Goal: Task Accomplishment & Management: Manage account settings

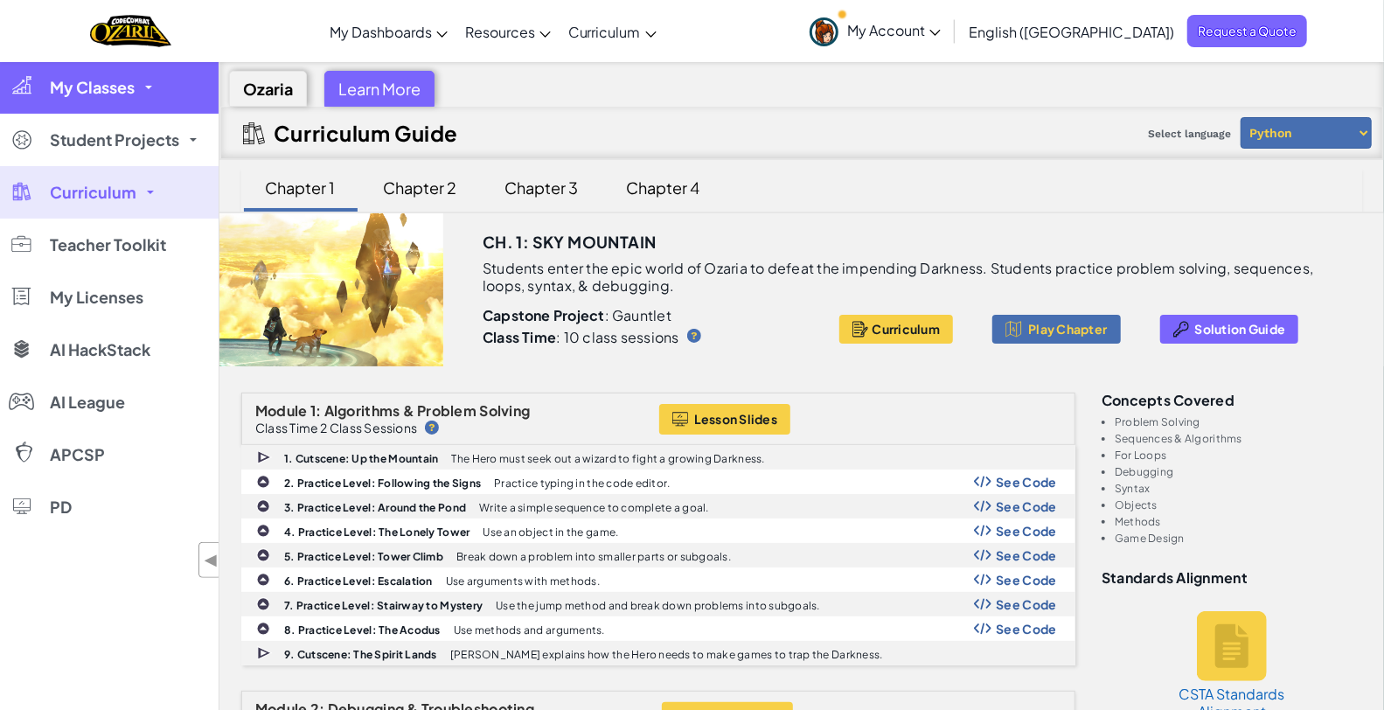
click at [138, 94] on link "My Classes" at bounding box center [109, 87] width 219 height 52
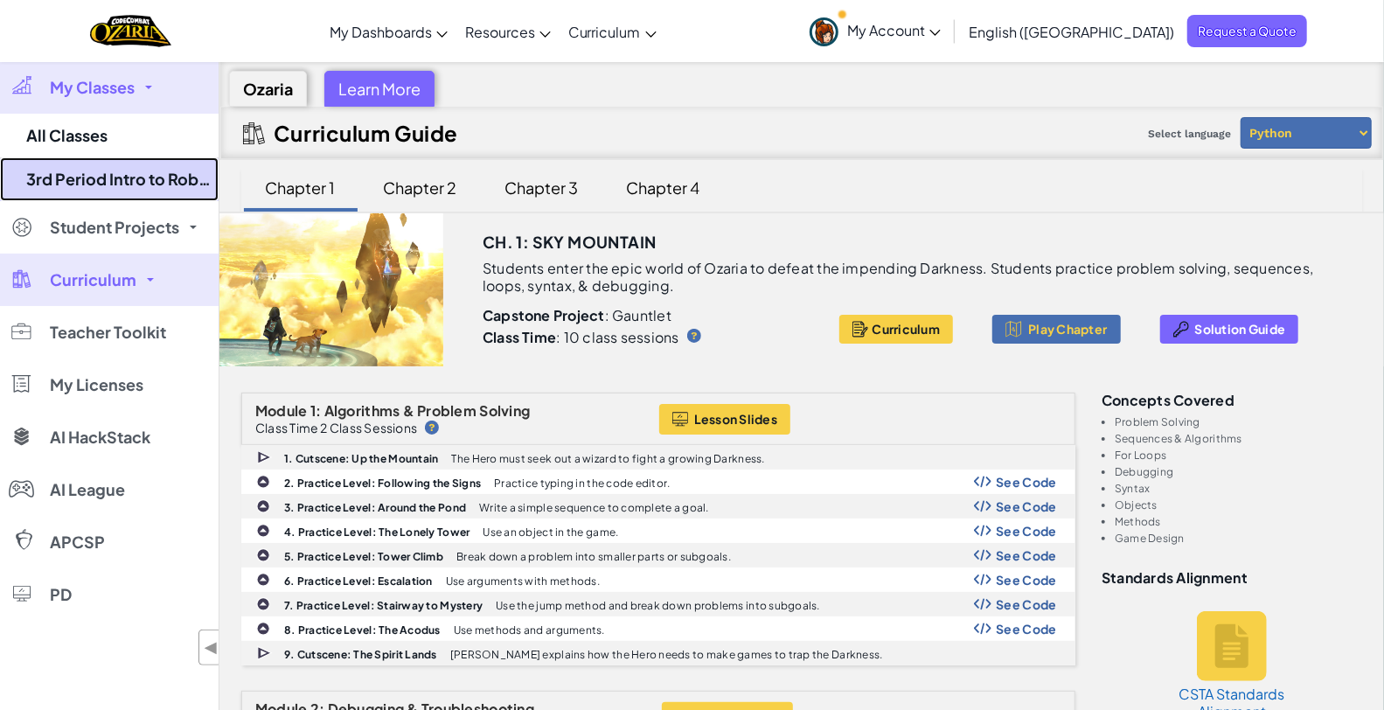
click at [102, 178] on link "3rd Period Intro to Robotics (2025-26 Q1)" at bounding box center [109, 179] width 219 height 44
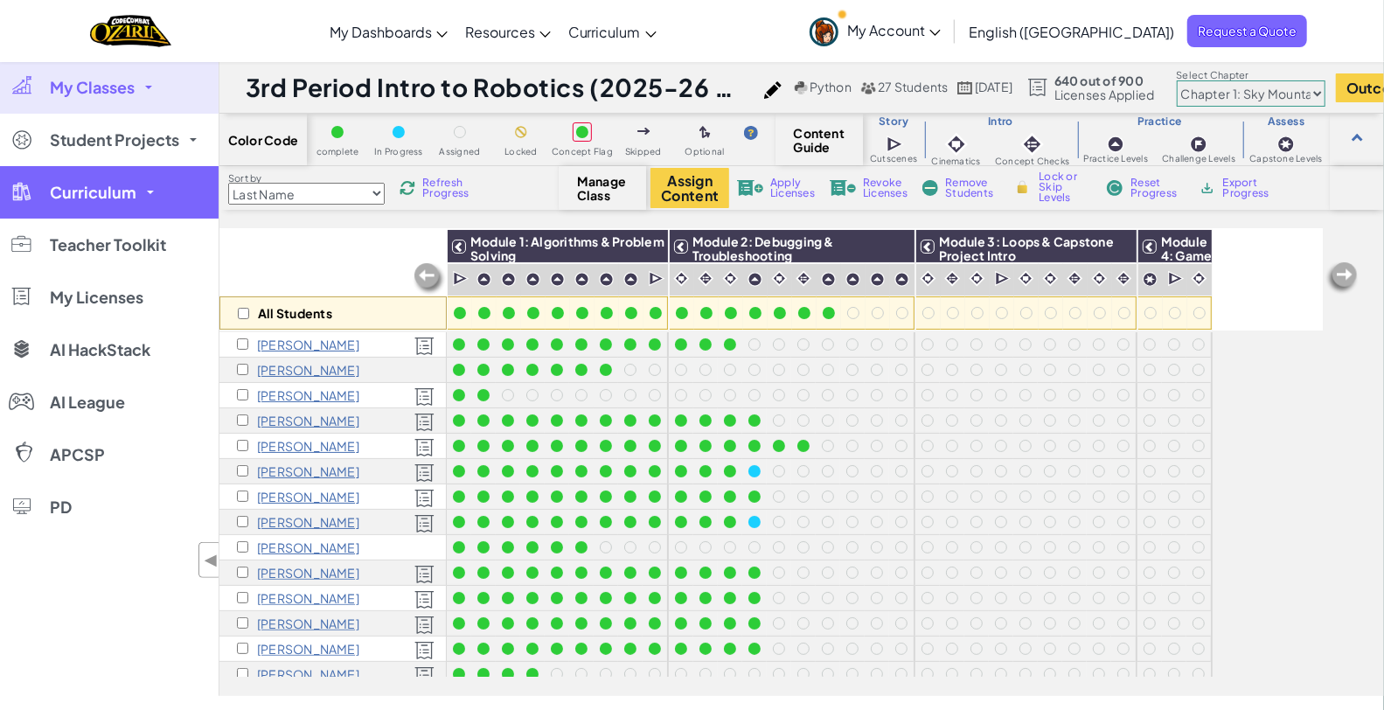
click at [136, 193] on link "Curriculum" at bounding box center [109, 192] width 219 height 52
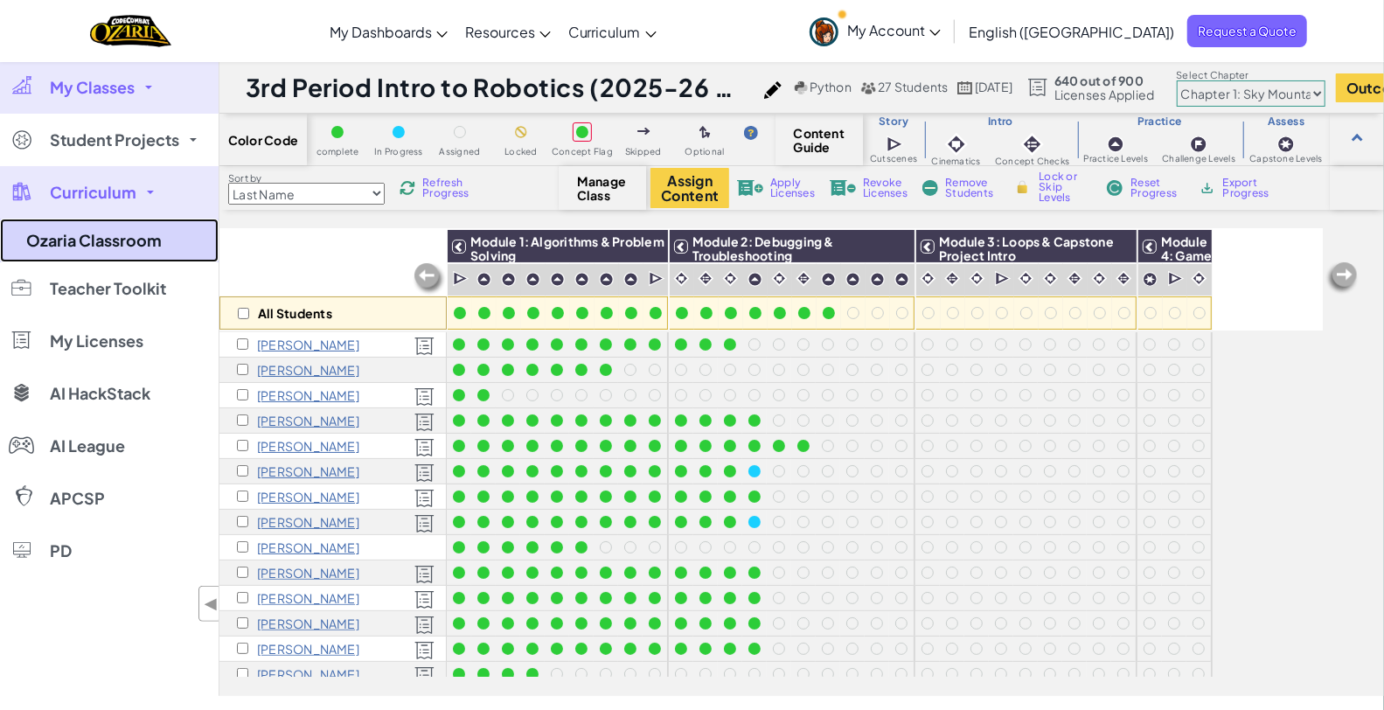
click at [102, 245] on link "Ozaria Classroom" at bounding box center [109, 241] width 219 height 44
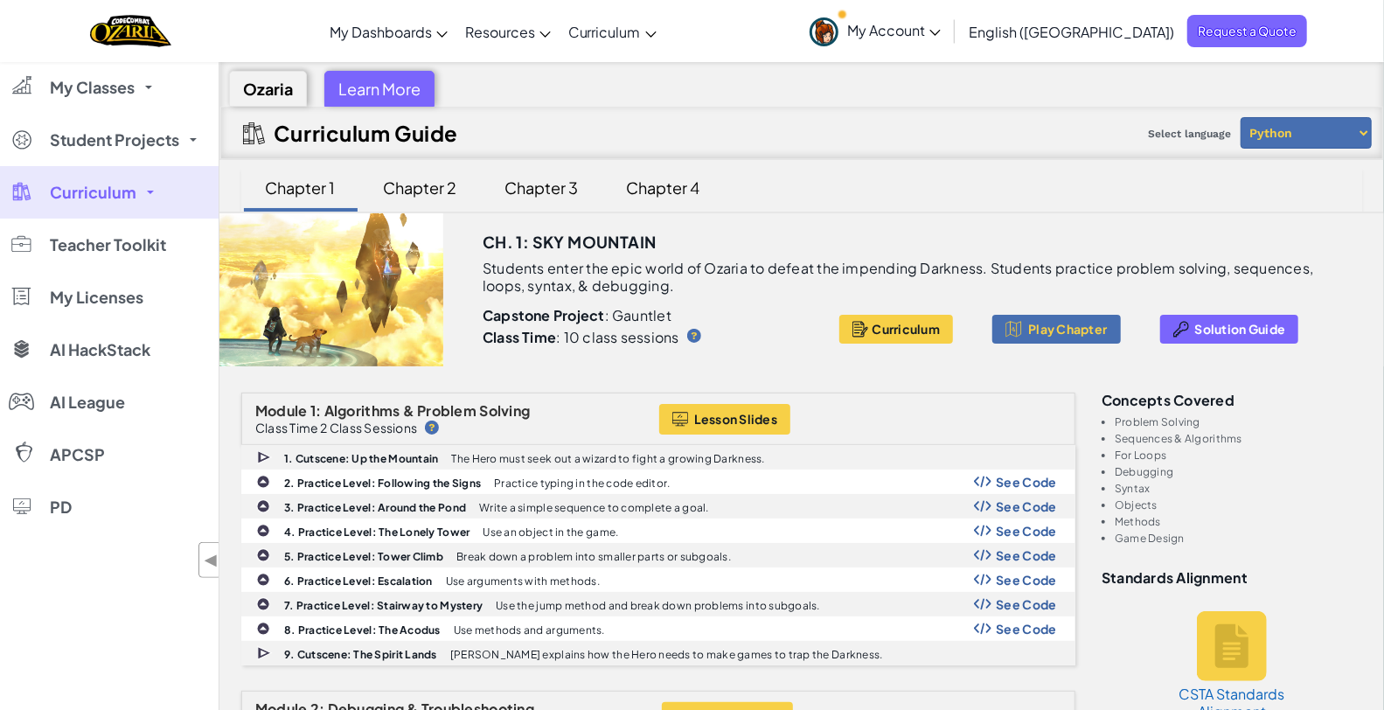
drag, startPoint x: 484, startPoint y: 240, endPoint x: 682, endPoint y: 297, distance: 205.9
click at [682, 297] on div "Ch. 1: Sky Mountain Students enter the epic world of [PERSON_NAME] to defeat th…" at bounding box center [927, 289] width 915 height 153
copy div "Ch. 1: Sky Mountain Students enter the epic world of [PERSON_NAME] to defeat th…"
drag, startPoint x: 1104, startPoint y: 400, endPoint x: 1193, endPoint y: 540, distance: 165.5
click at [1193, 540] on div "Concepts covered Problem Solving Sequences & Algorithms For Loops Debugging Syn…" at bounding box center [1232, 468] width 261 height 151
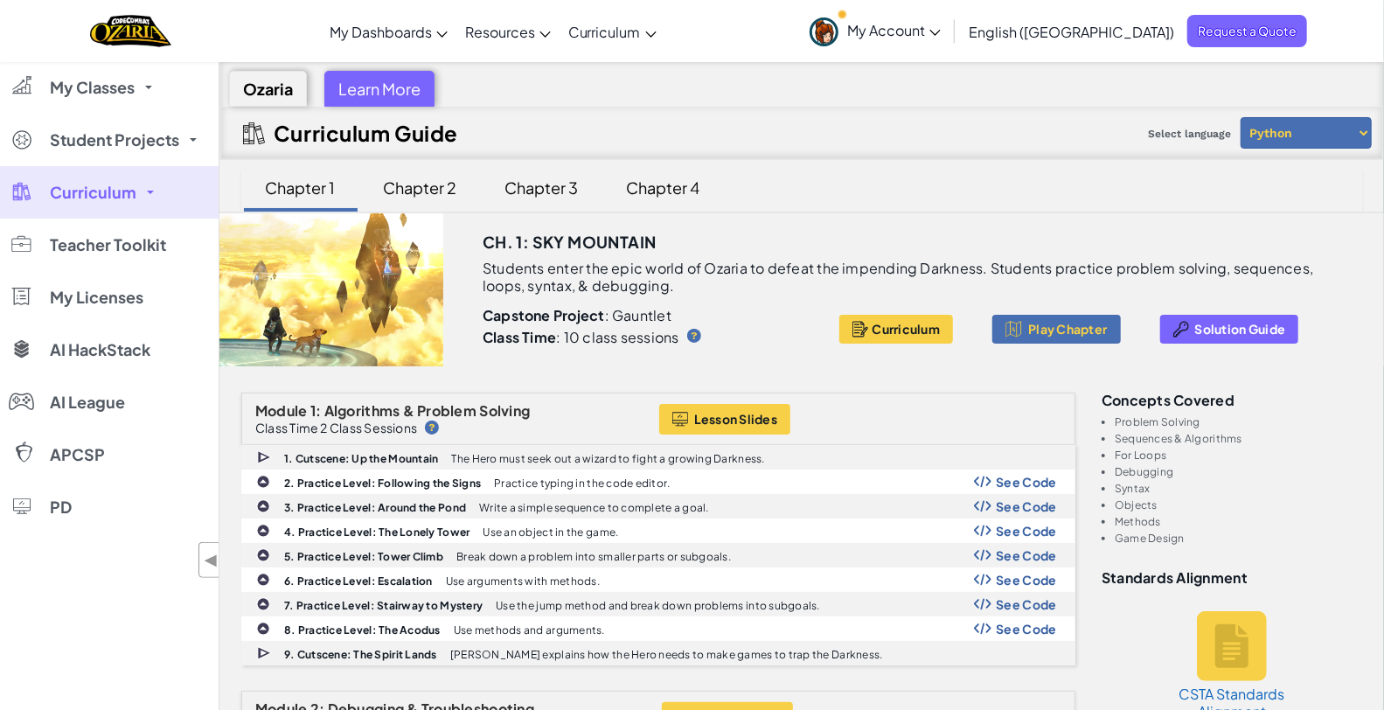
copy div "Concepts covered Problem Solving Sequences & Algorithms For Loops Debugging Syn…"
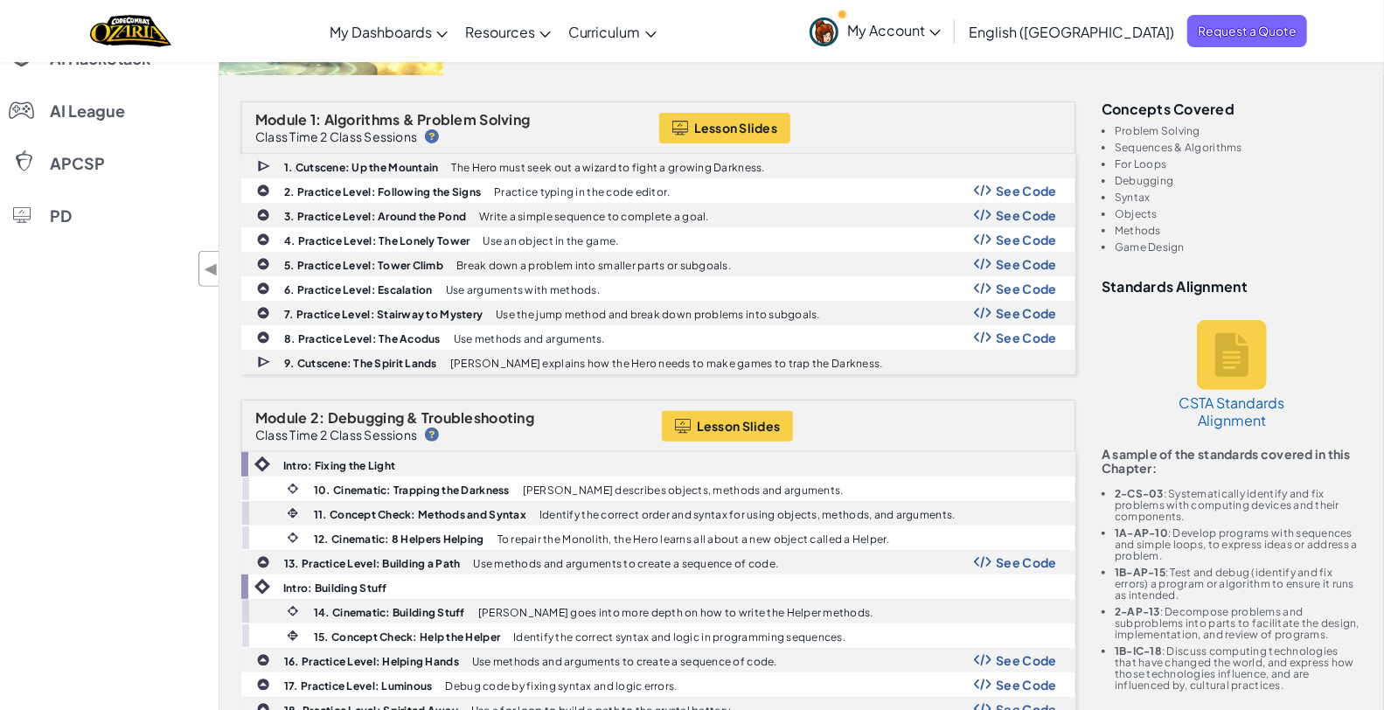
scroll to position [388, 0]
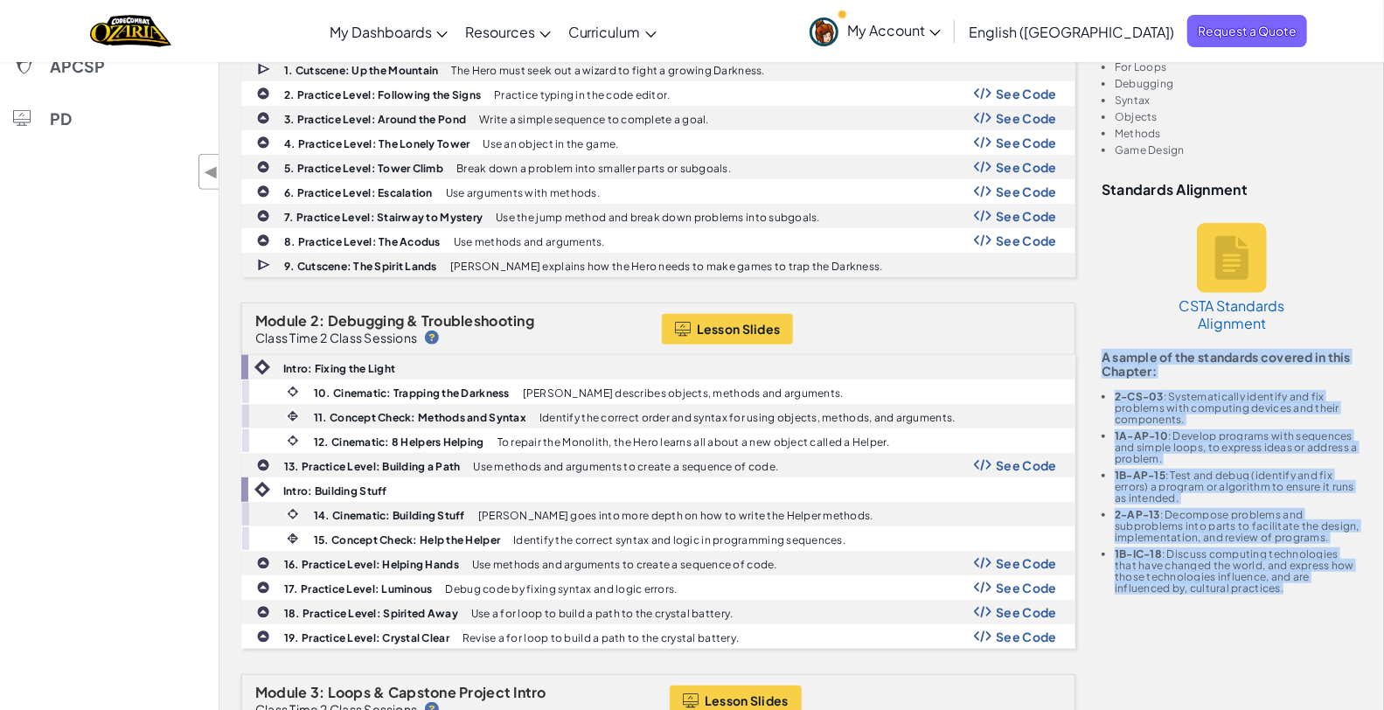
drag, startPoint x: 1104, startPoint y: 359, endPoint x: 1236, endPoint y: 592, distance: 267.0
click at [1236, 592] on div "Standards Alignment CSTA Standards Alignment A sample of the standards covered …" at bounding box center [1232, 388] width 261 height 412
copy div "A sample of the standards covered in this Chapter: 2-CS-03 : Systematically ide…"
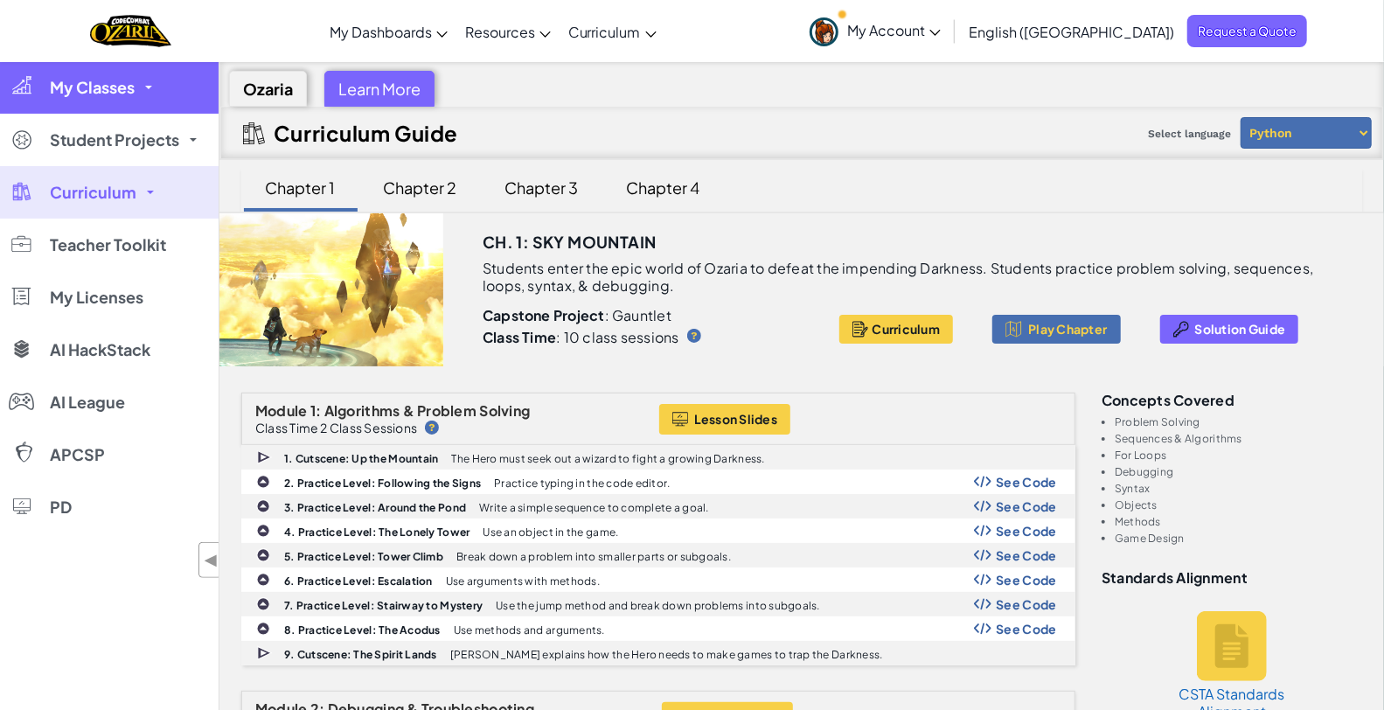
click at [116, 91] on span "My Classes" at bounding box center [92, 88] width 85 height 16
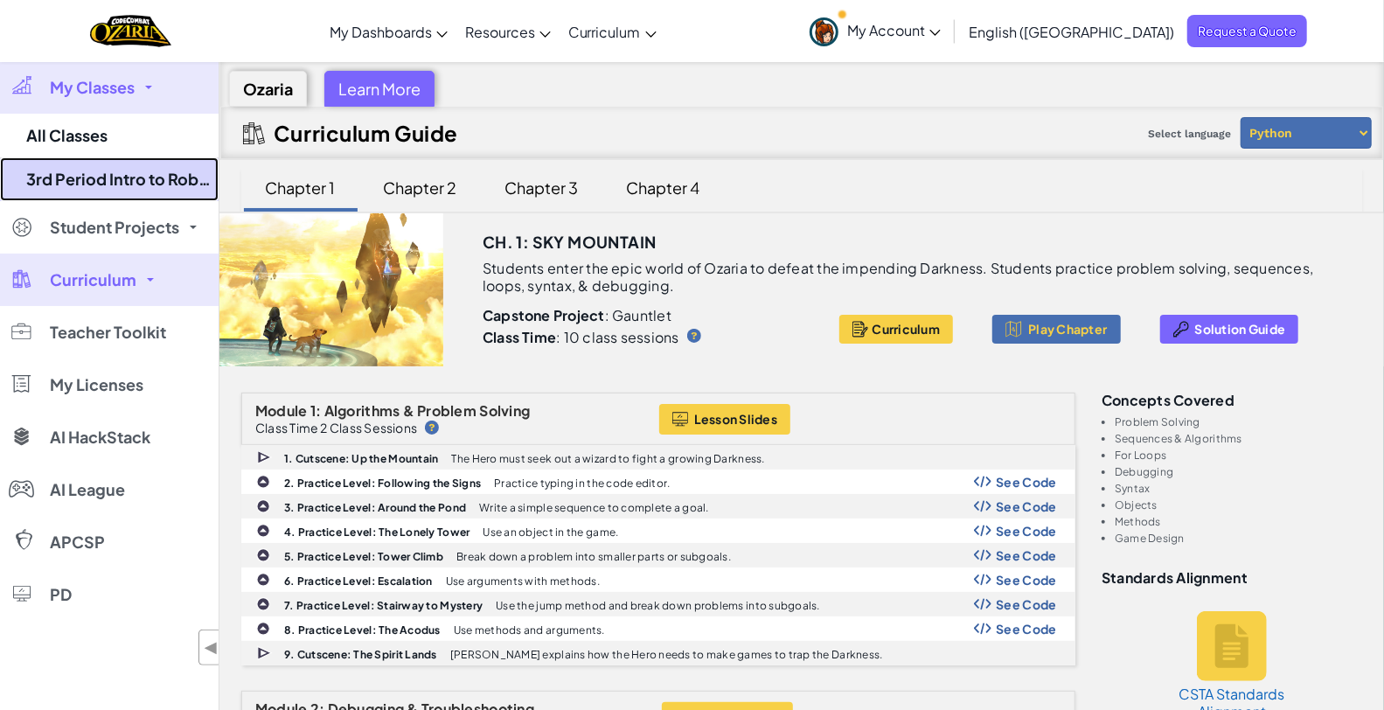
click at [86, 185] on link "3rd Period Intro to Robotics (2025-26 Q1)" at bounding box center [109, 179] width 219 height 44
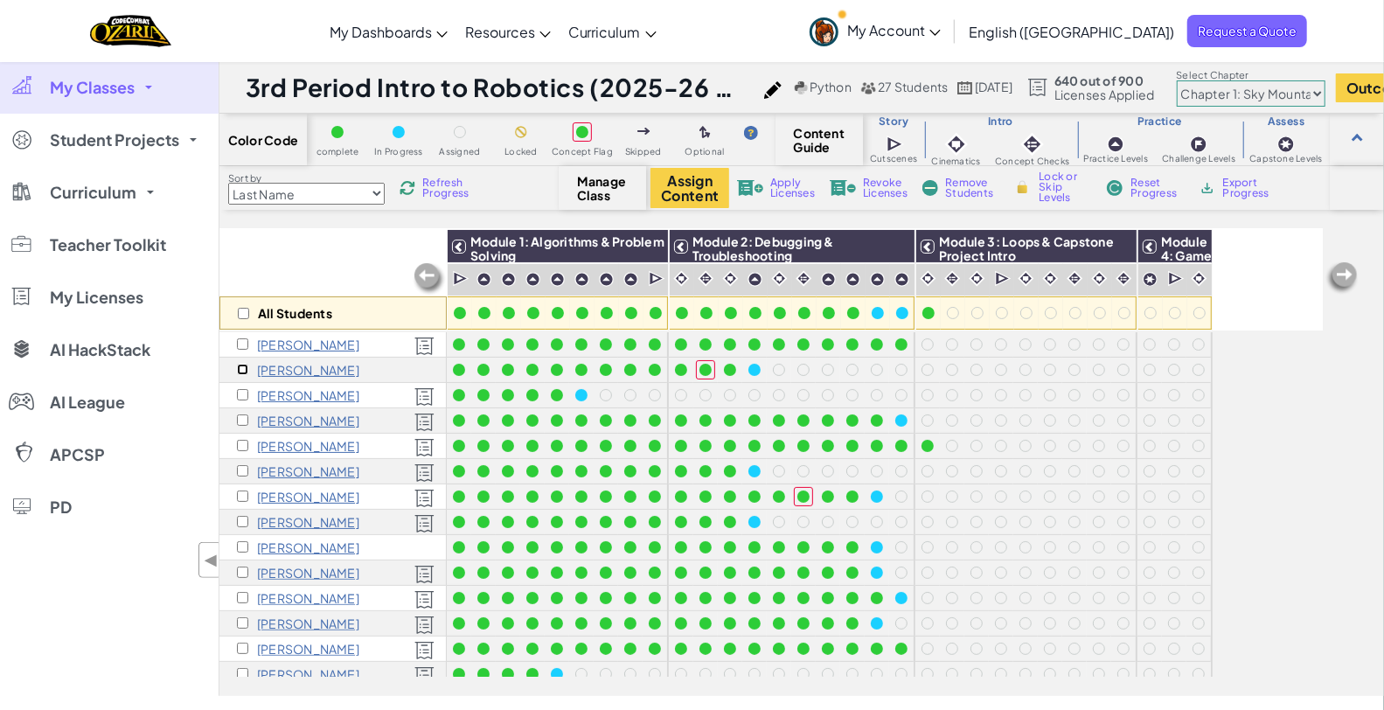
click at [240, 368] on input "checkbox" at bounding box center [242, 369] width 11 height 11
checkbox input "true"
click at [784, 188] on span "Apply Licenses" at bounding box center [792, 188] width 45 height 21
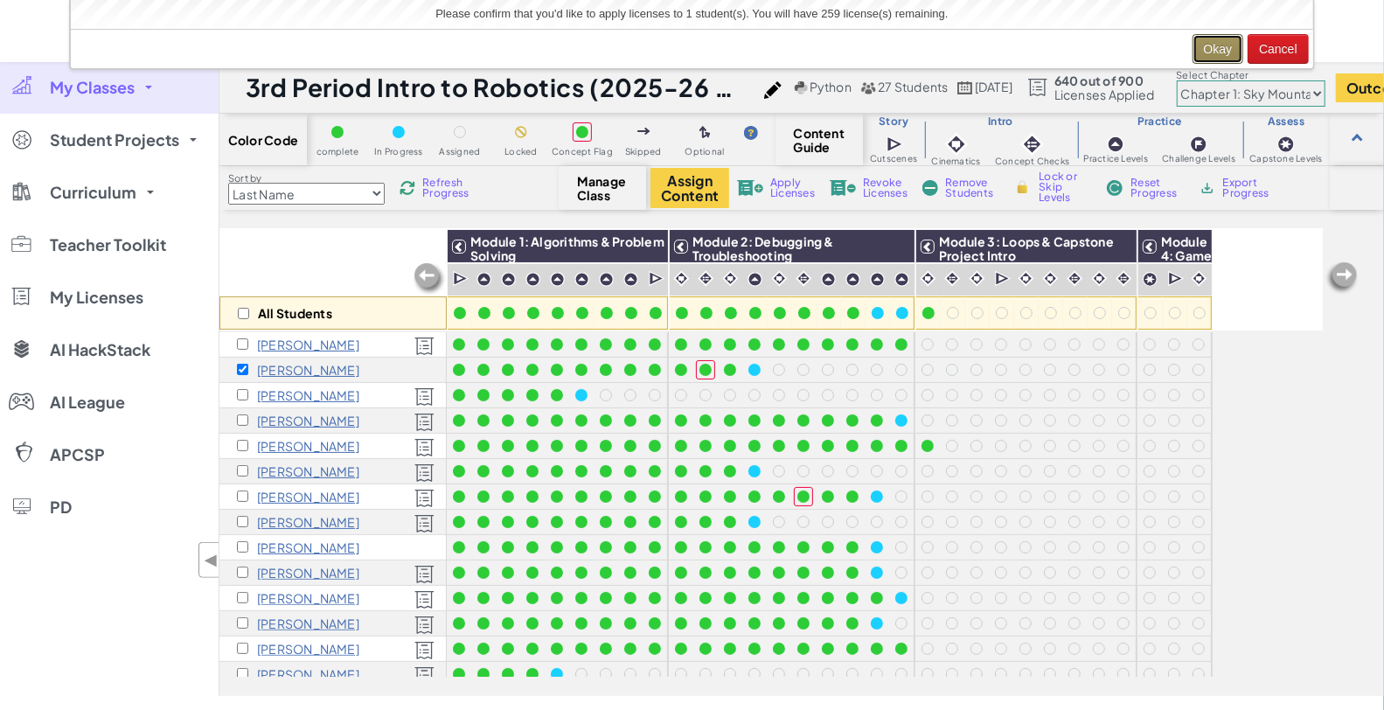
click at [1214, 51] on button "Okay" at bounding box center [1219, 49] width 52 height 30
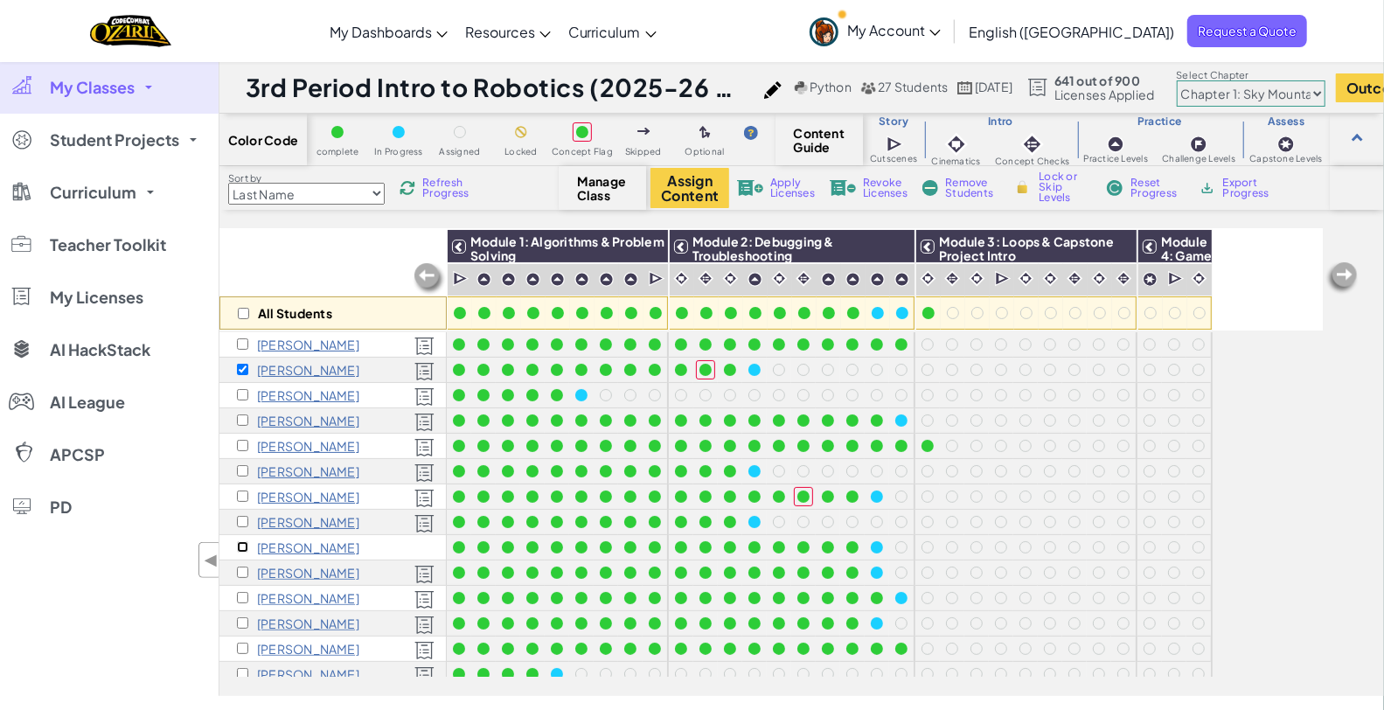
click at [241, 546] on input "checkbox" at bounding box center [242, 546] width 11 height 11
checkbox input "true"
click at [782, 187] on span "Apply Licenses" at bounding box center [792, 188] width 45 height 21
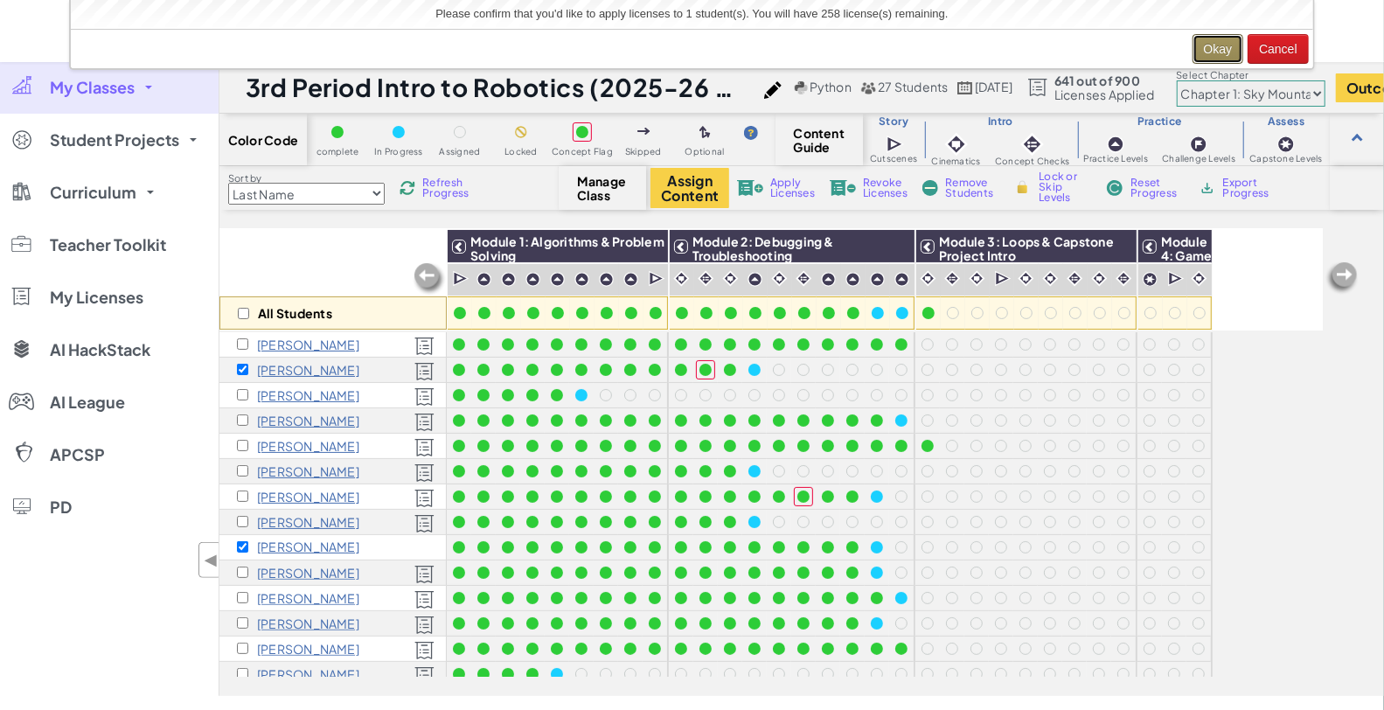
click at [1220, 47] on button "Okay" at bounding box center [1219, 49] width 52 height 30
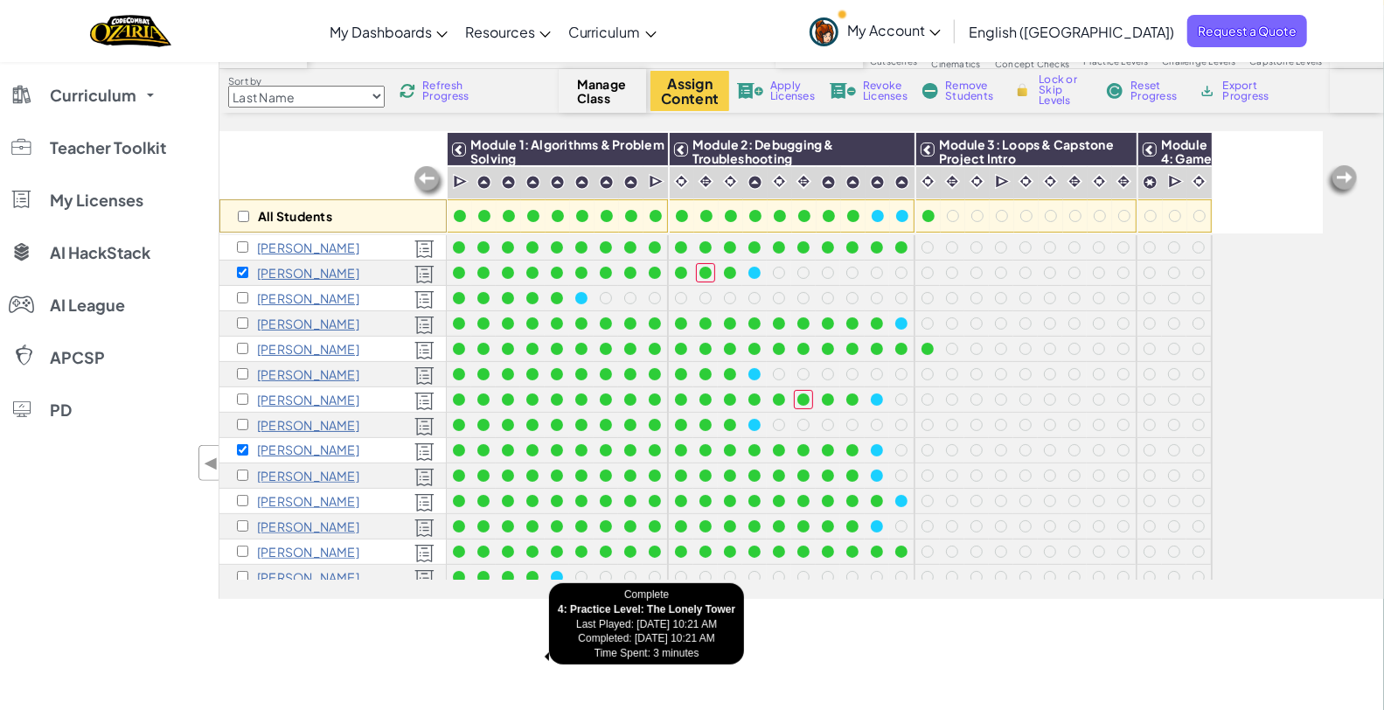
scroll to position [194, 0]
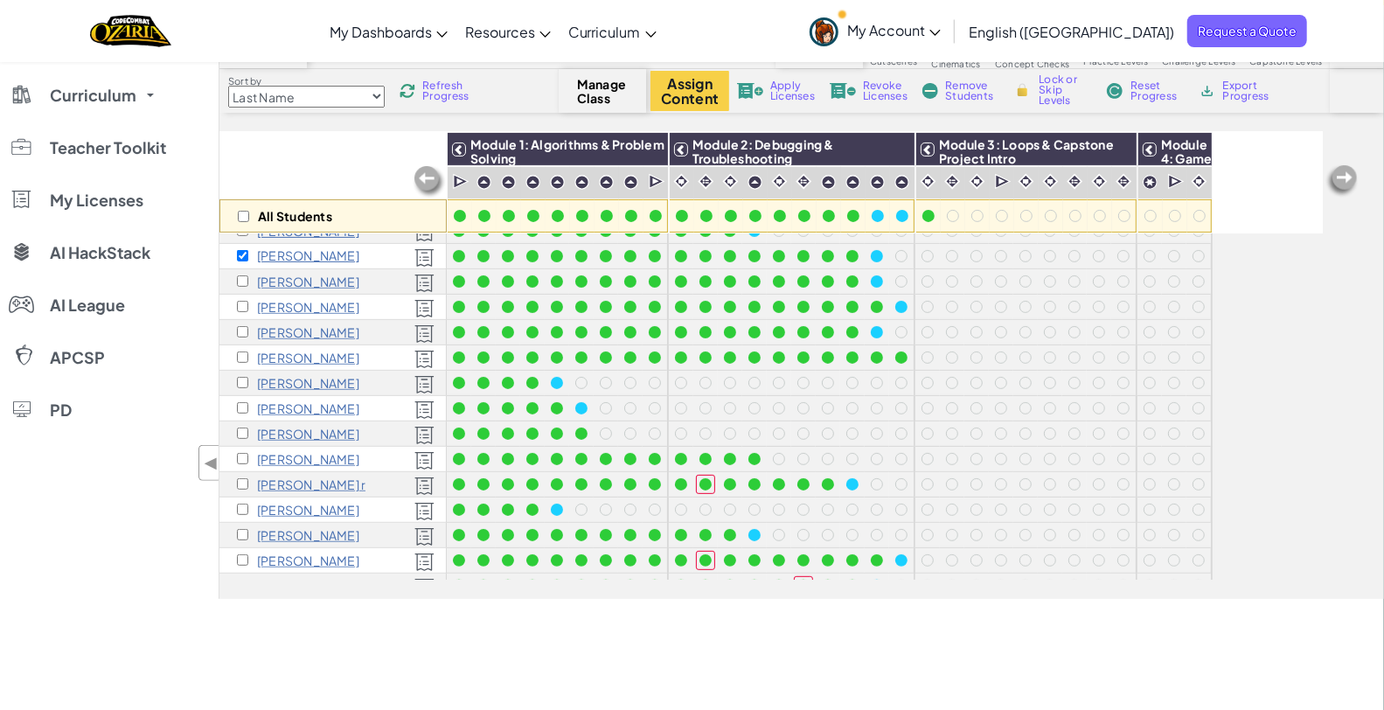
click at [311, 477] on p "[PERSON_NAME] r" at bounding box center [311, 484] width 108 height 14
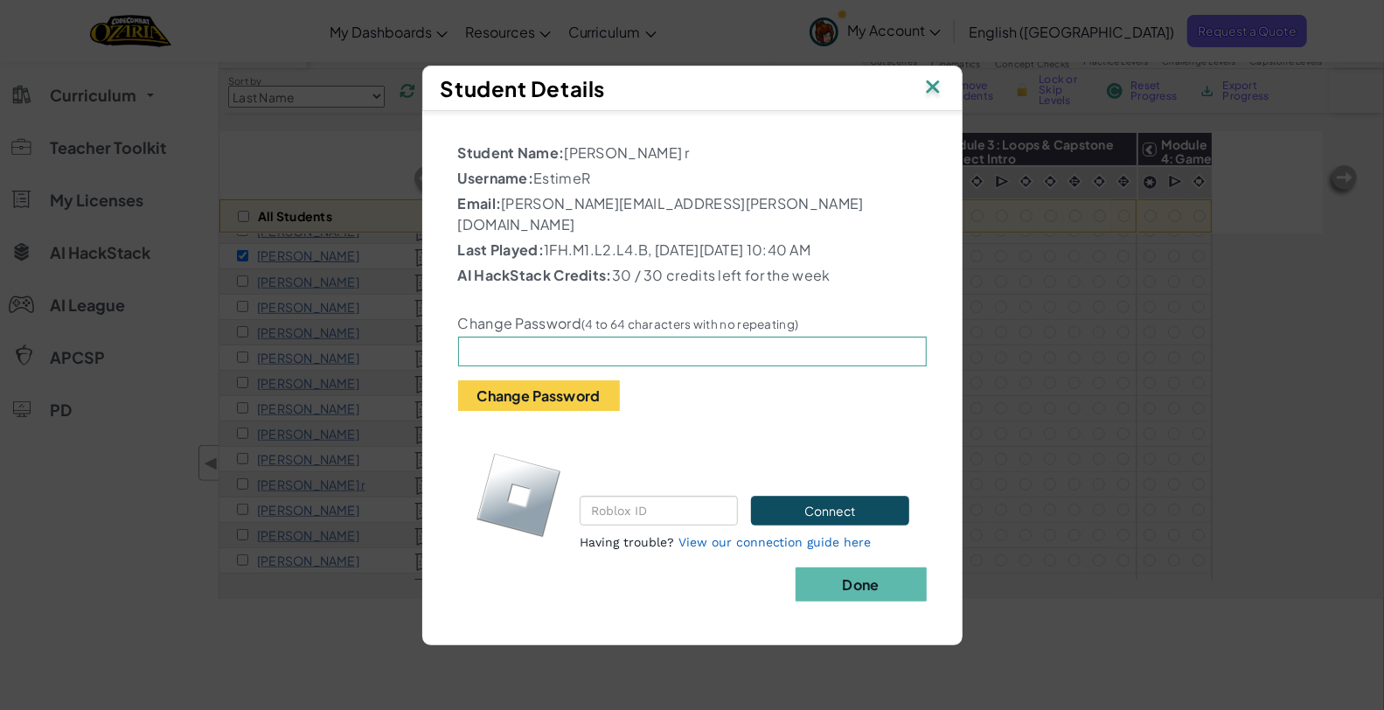
click at [923, 88] on img at bounding box center [933, 88] width 23 height 26
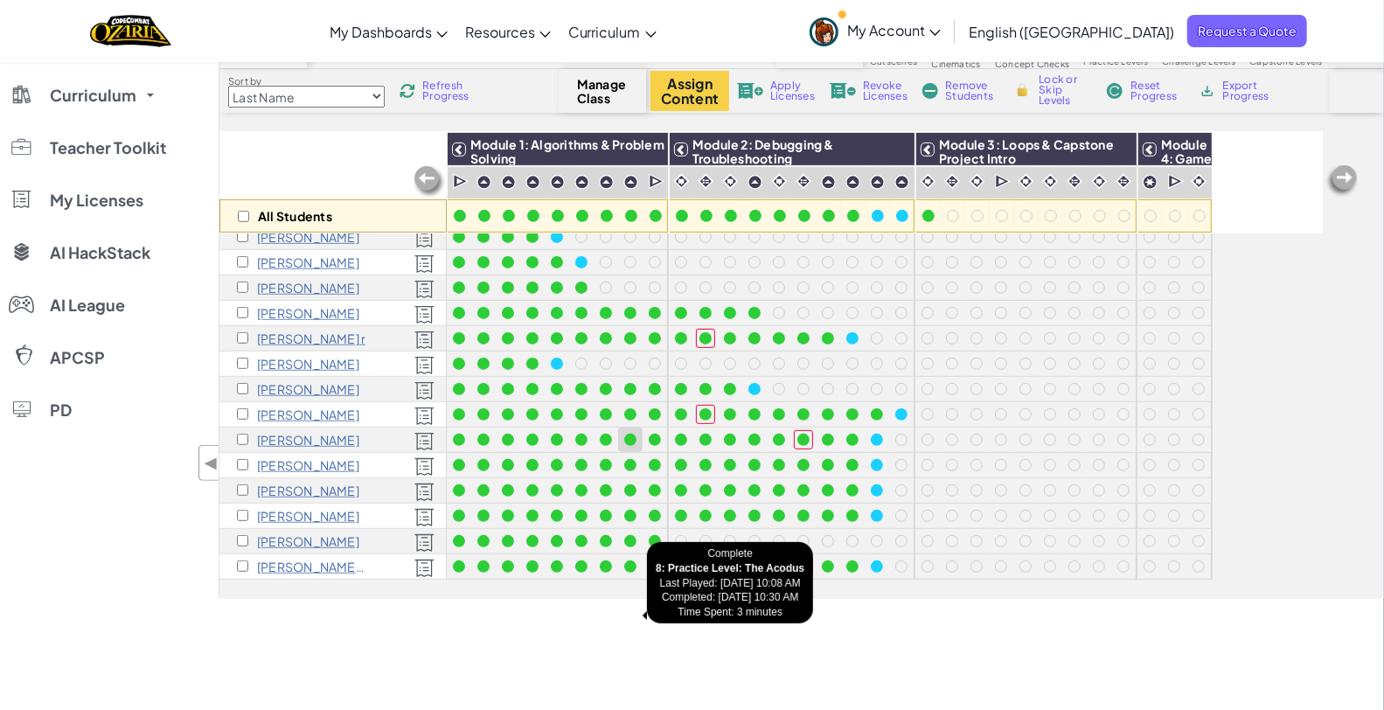
scroll to position [0, 0]
